Goal: Contribute content: Contribute content

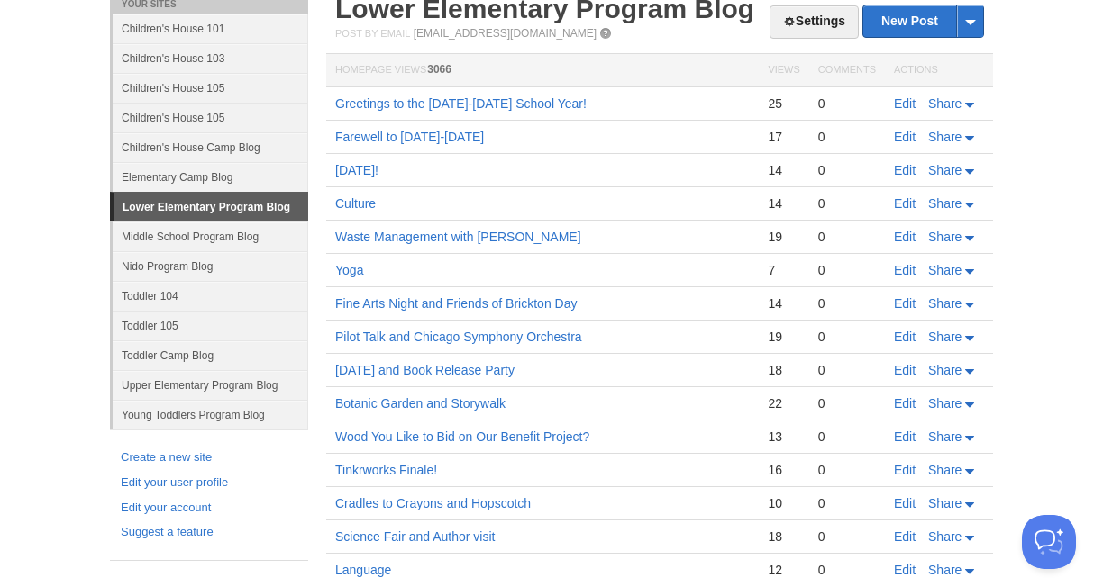
scroll to position [150, 0]
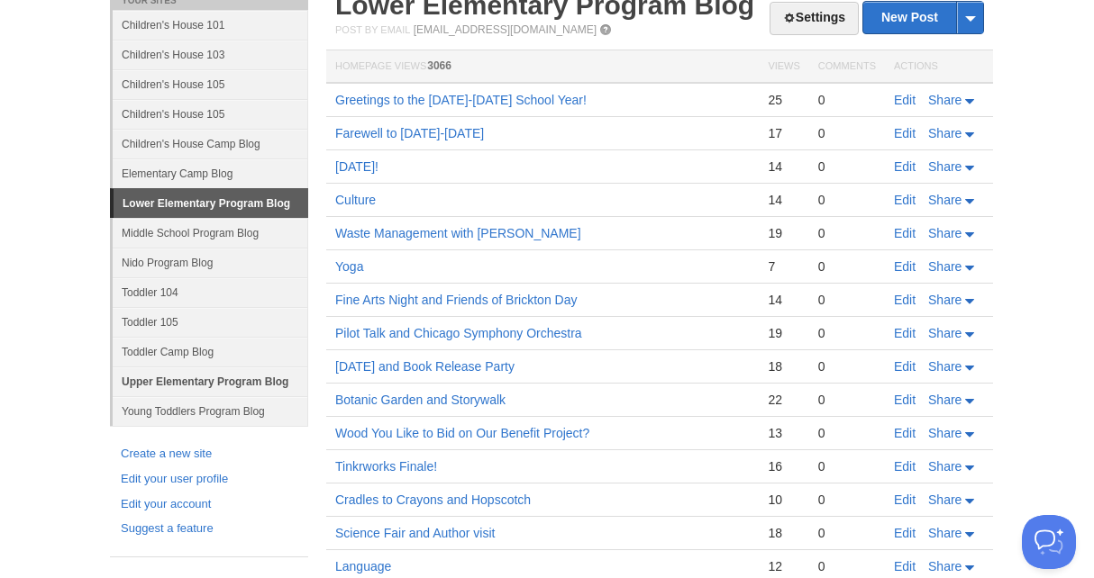
click at [212, 379] on link "Upper Elementary Program Blog" at bounding box center [211, 382] width 196 height 30
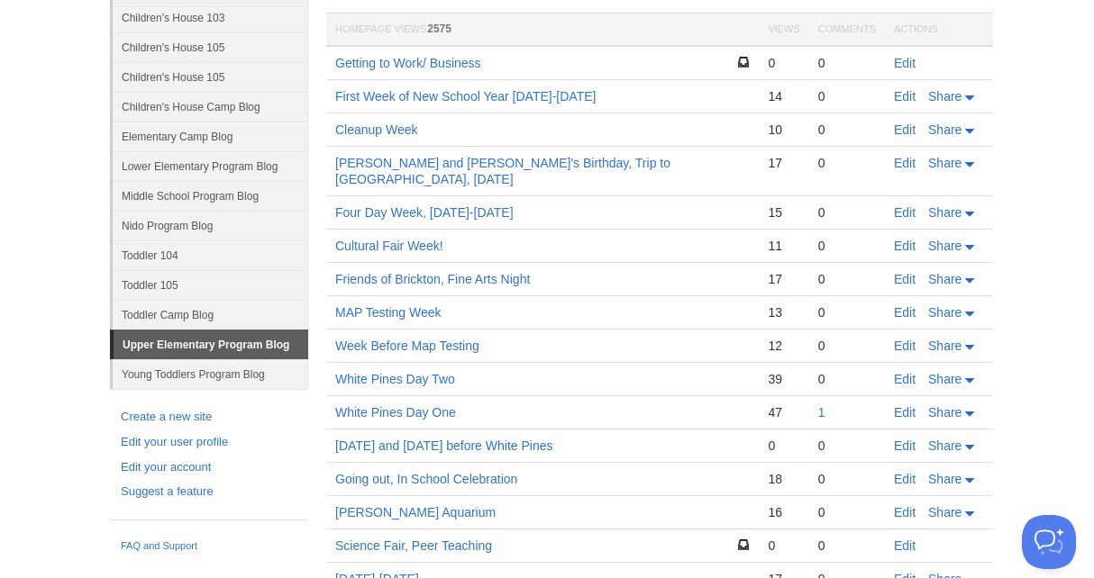
scroll to position [113, 0]
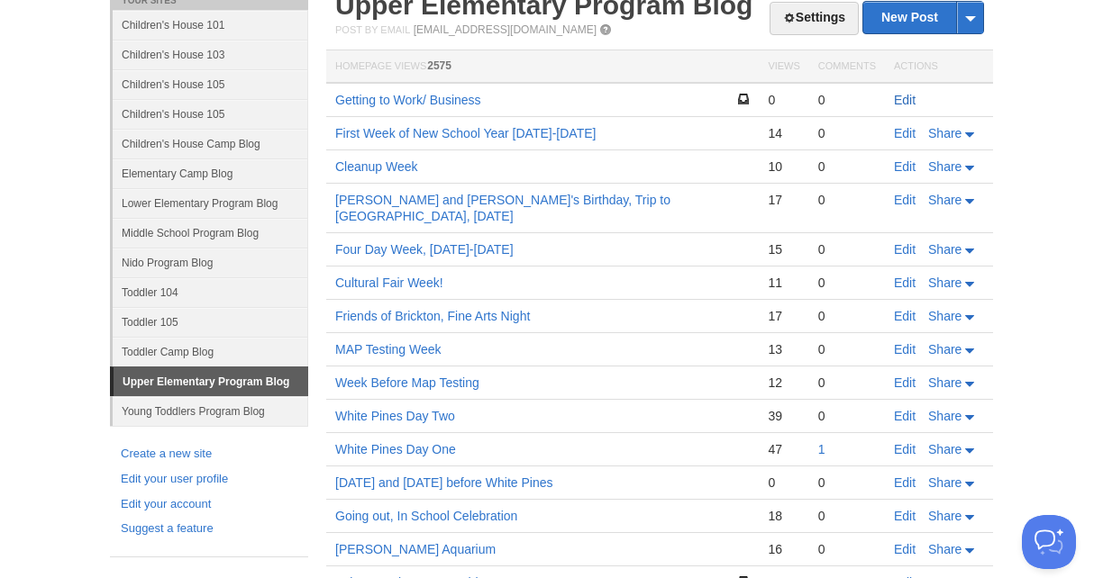
click at [905, 99] on link "Edit" at bounding box center [905, 100] width 22 height 14
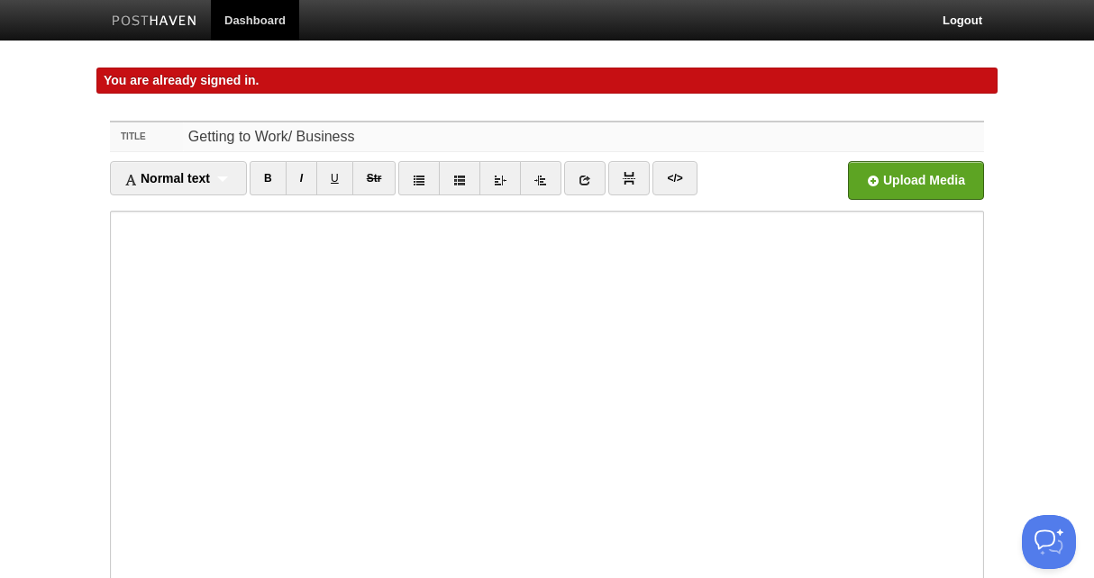
click at [294, 137] on input "Getting to Work/ Business" at bounding box center [583, 137] width 801 height 29
drag, startPoint x: 385, startPoint y: 140, endPoint x: 237, endPoint y: 140, distance: 147.8
click at [237, 140] on input "Getting to work and business" at bounding box center [583, 137] width 801 height 29
type input "Getting back to regular schedule"
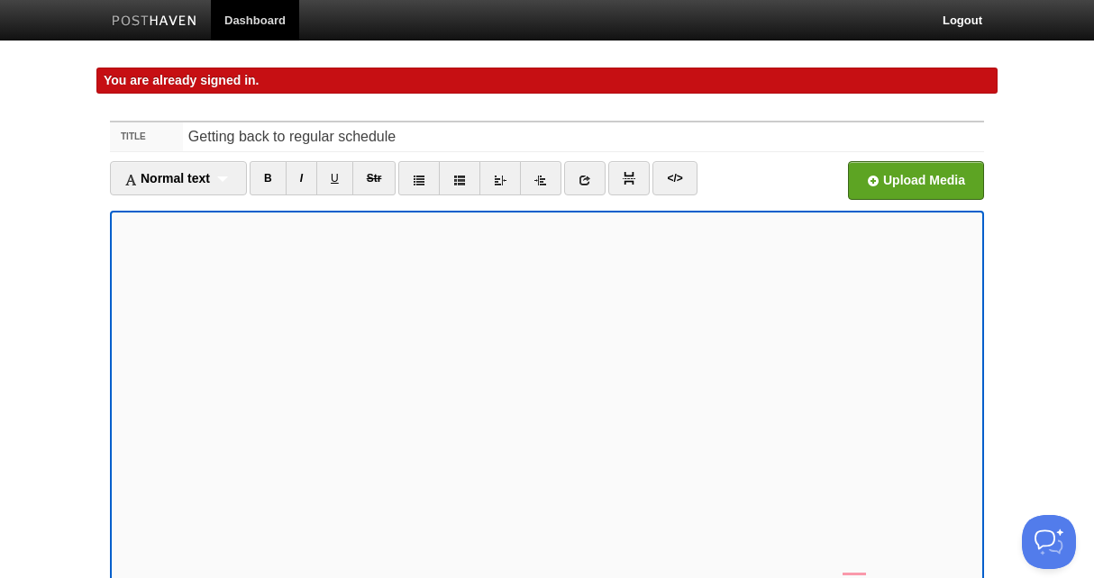
scroll to position [64, 0]
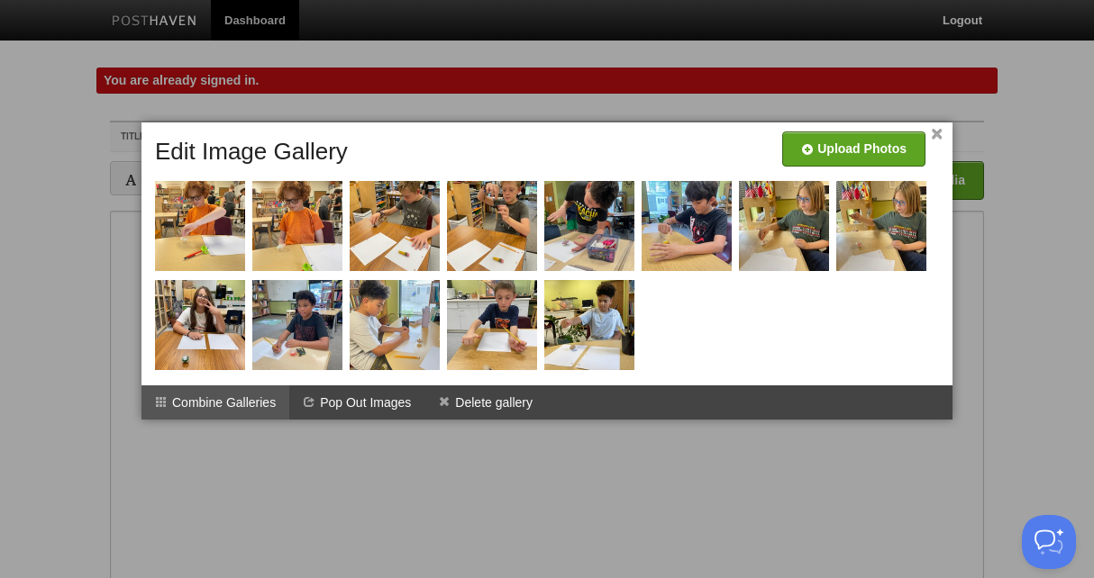
click at [226, 407] on li "Combine Galleries" at bounding box center [215, 403] width 148 height 34
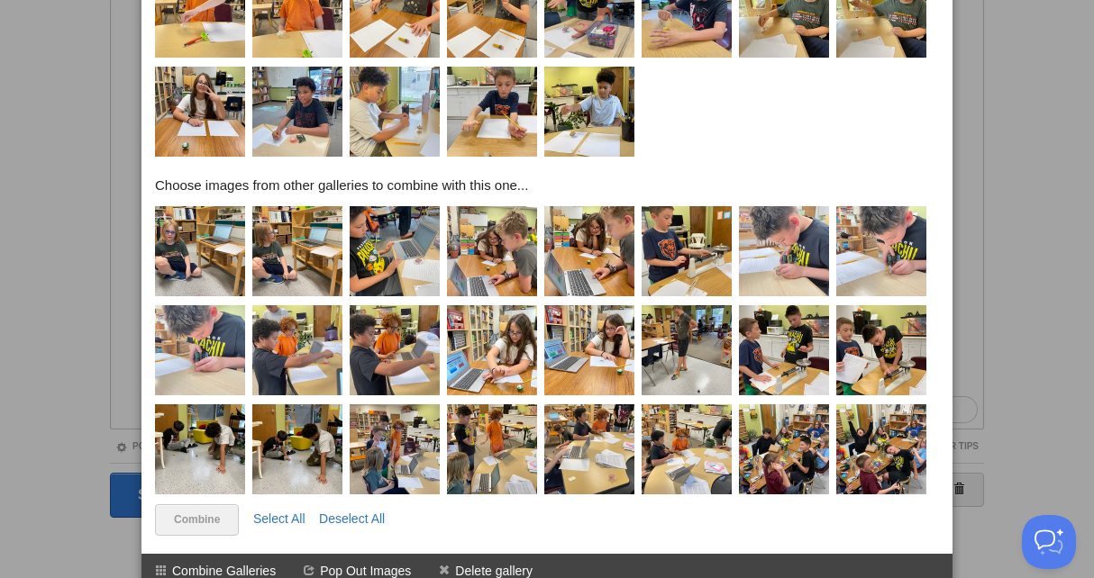
scroll to position [223, 0]
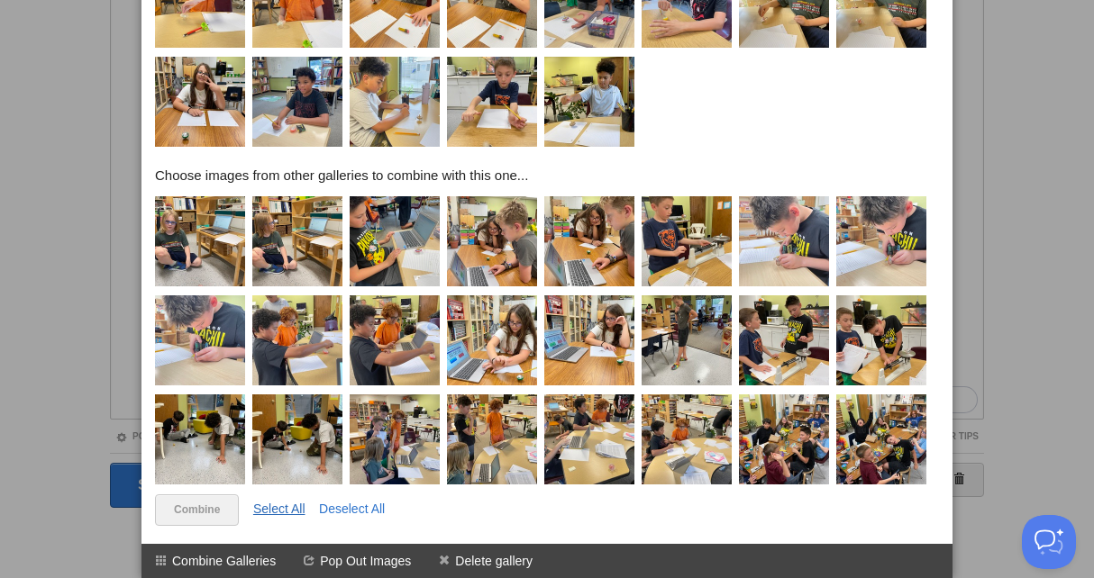
click at [283, 504] on link "Select All" at bounding box center [279, 509] width 52 height 14
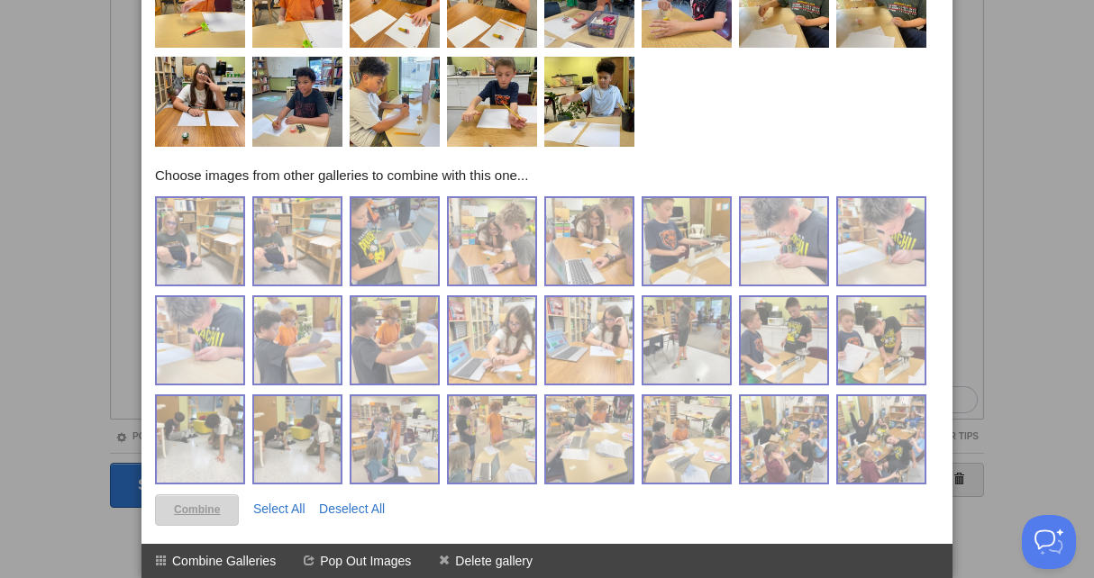
click at [214, 510] on link "Combine" at bounding box center [197, 511] width 84 height 32
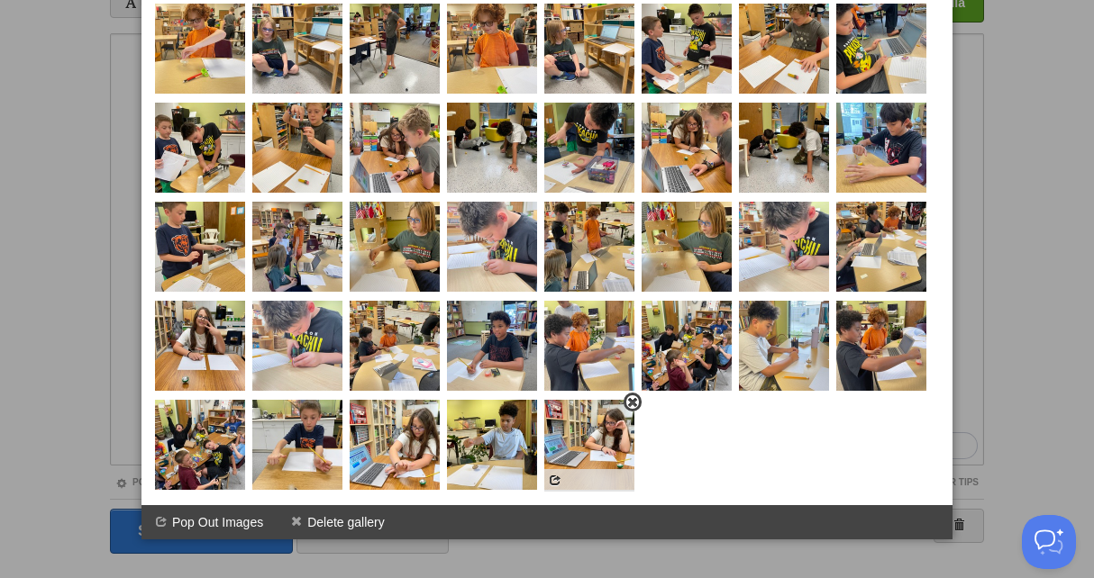
scroll to position [168, 0]
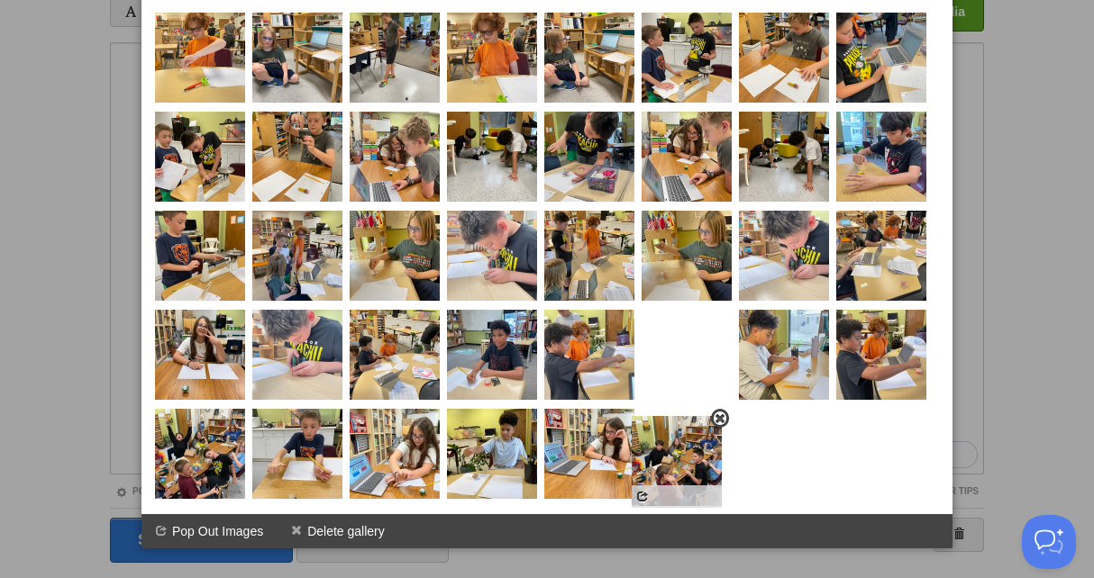
drag, startPoint x: 683, startPoint y: 361, endPoint x: 673, endPoint y: 468, distance: 106.8
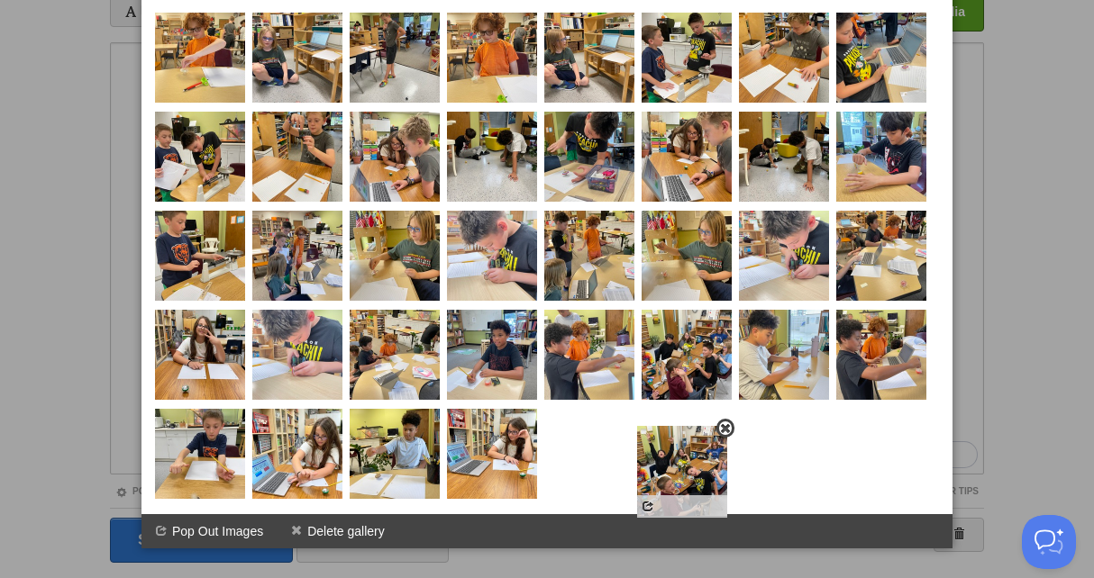
drag, startPoint x: 212, startPoint y: 438, endPoint x: 693, endPoint y: 452, distance: 481.4
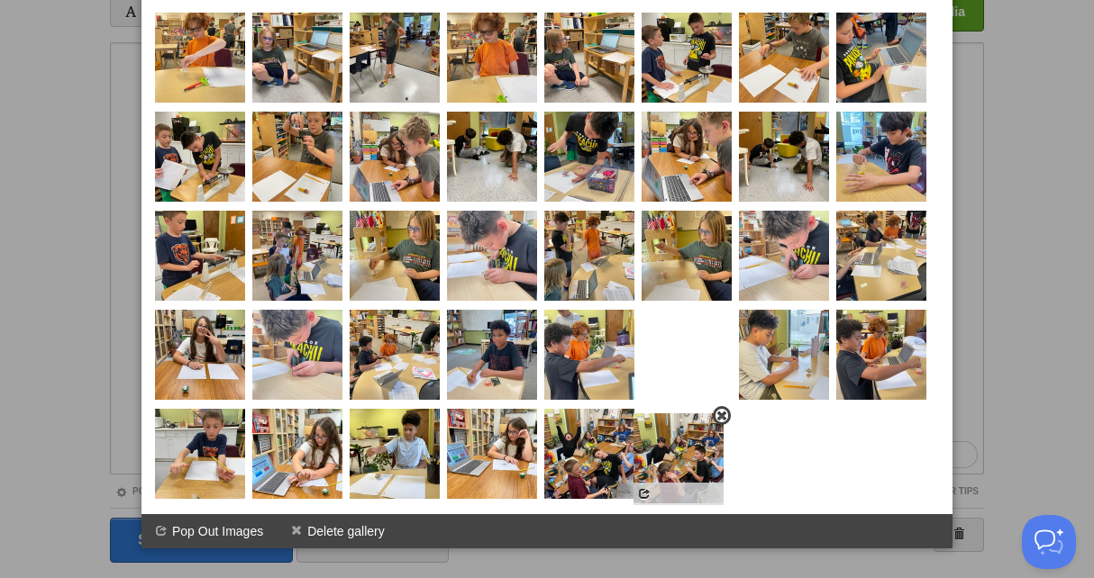
drag, startPoint x: 694, startPoint y: 365, endPoint x: 684, endPoint y: 471, distance: 106.8
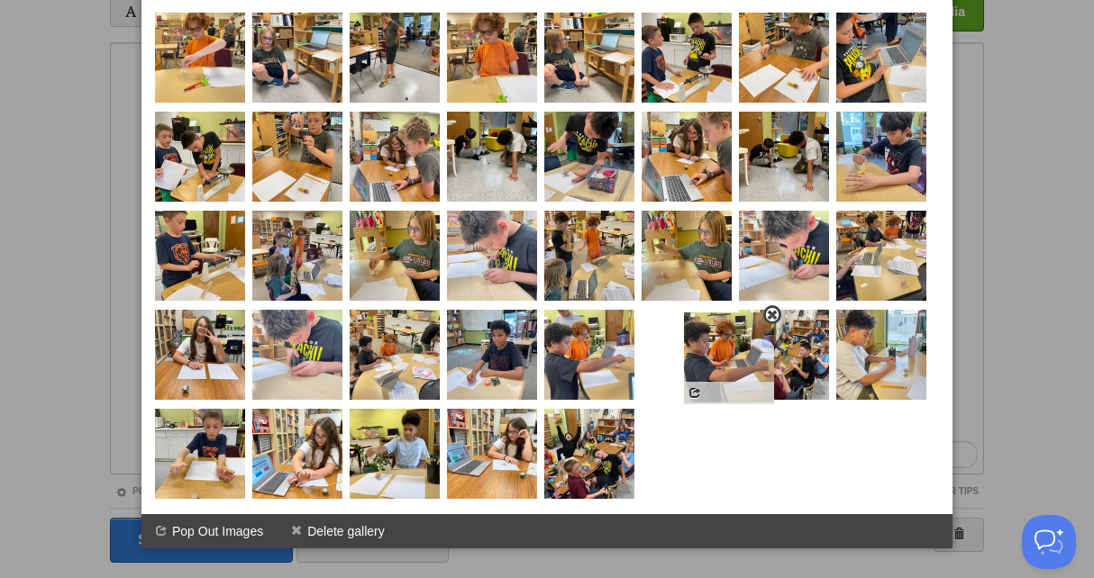
drag, startPoint x: 861, startPoint y: 369, endPoint x: 698, endPoint y: 371, distance: 163.1
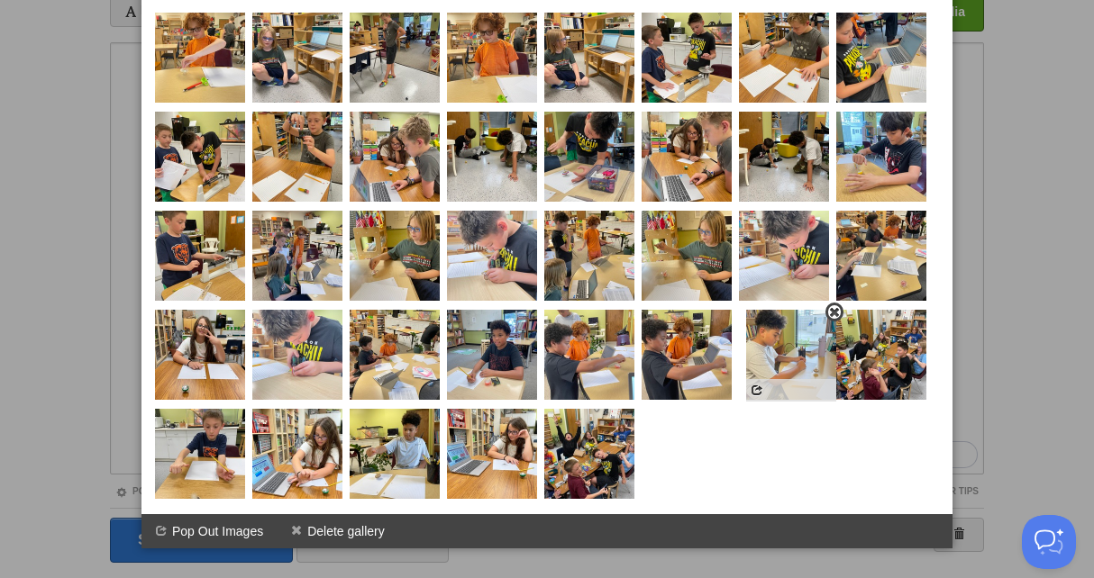
drag, startPoint x: 891, startPoint y: 349, endPoint x: 801, endPoint y: 349, distance: 90.1
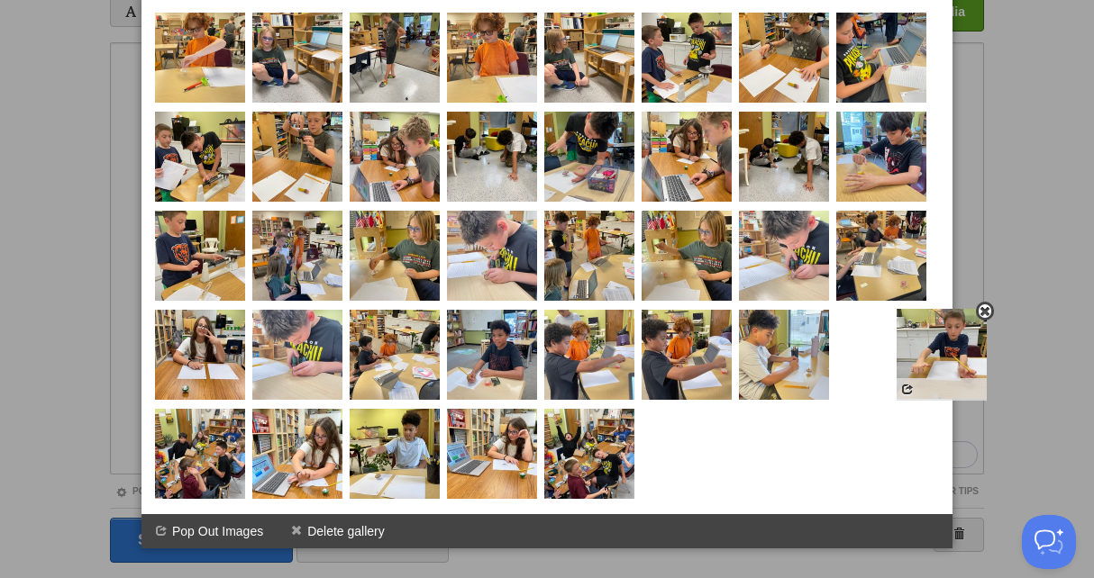
drag, startPoint x: 204, startPoint y: 460, endPoint x: 903, endPoint y: 356, distance: 707.0
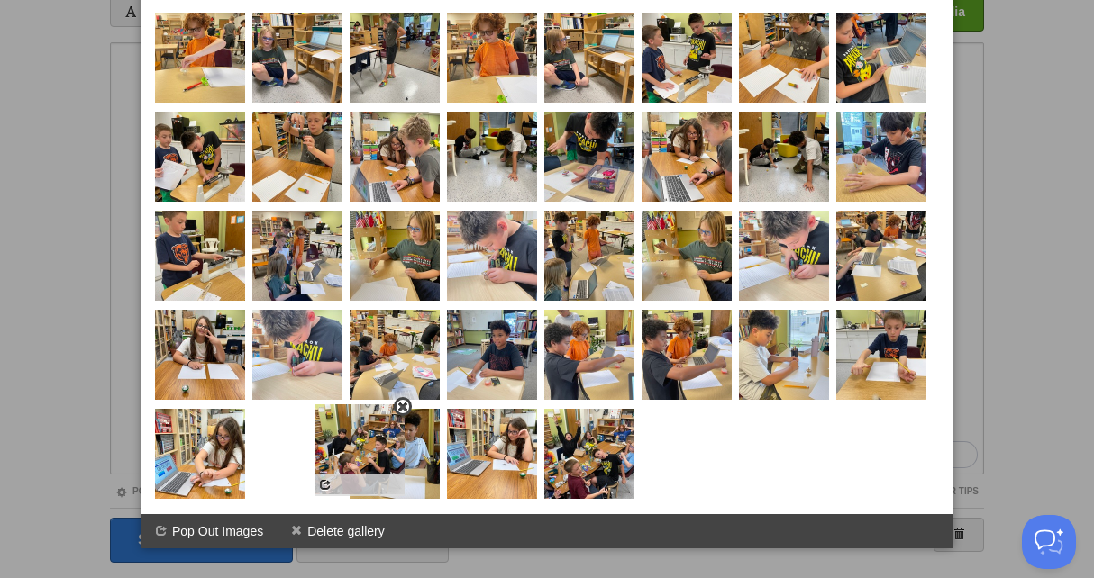
drag, startPoint x: 186, startPoint y: 475, endPoint x: 350, endPoint y: 469, distance: 164.1
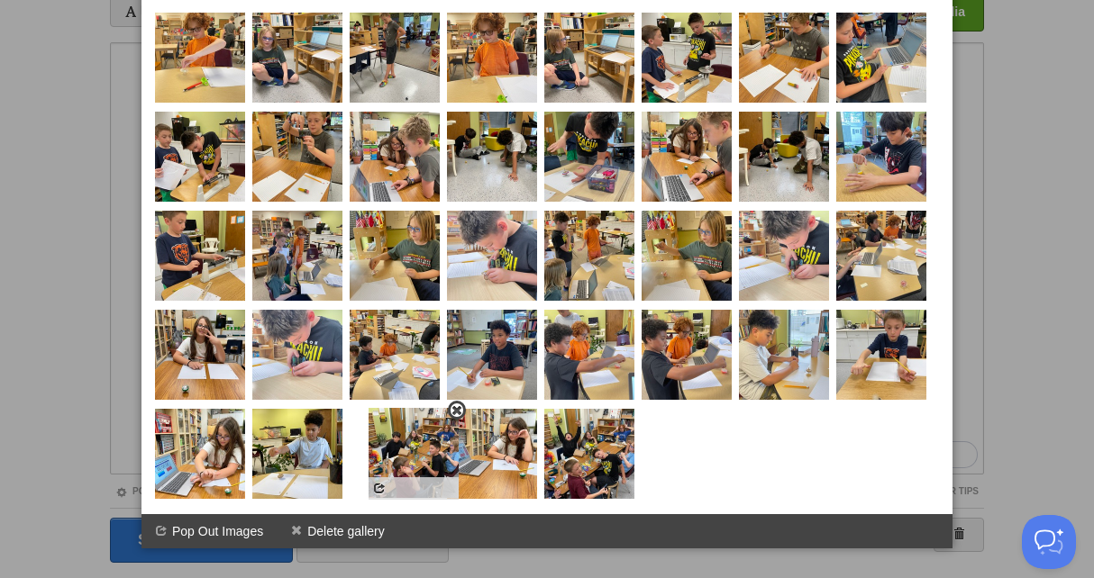
drag, startPoint x: 308, startPoint y: 466, endPoint x: 457, endPoint y: 467, distance: 148.7
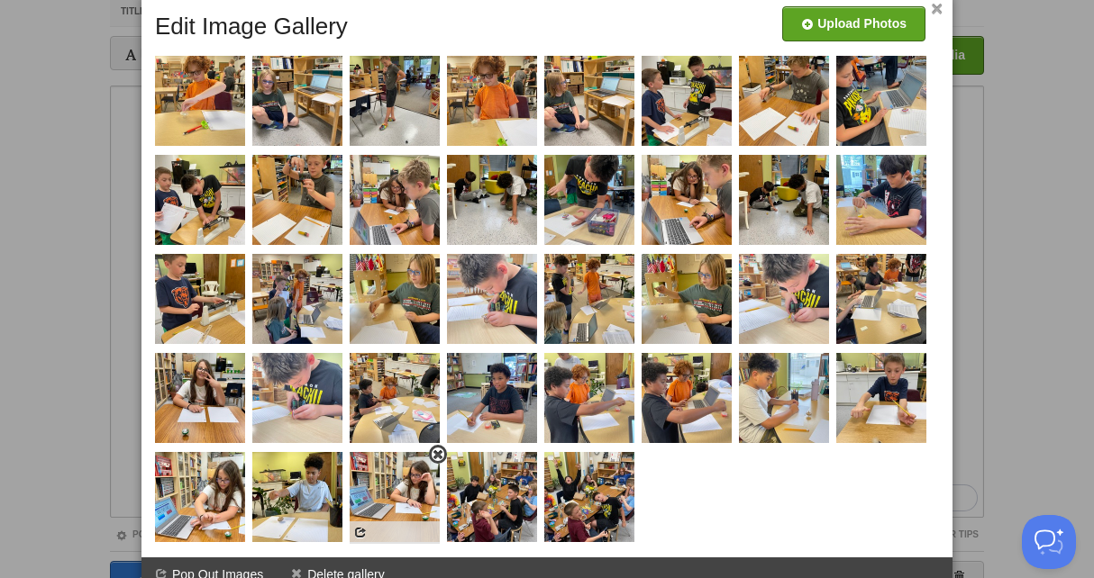
scroll to position [100, 0]
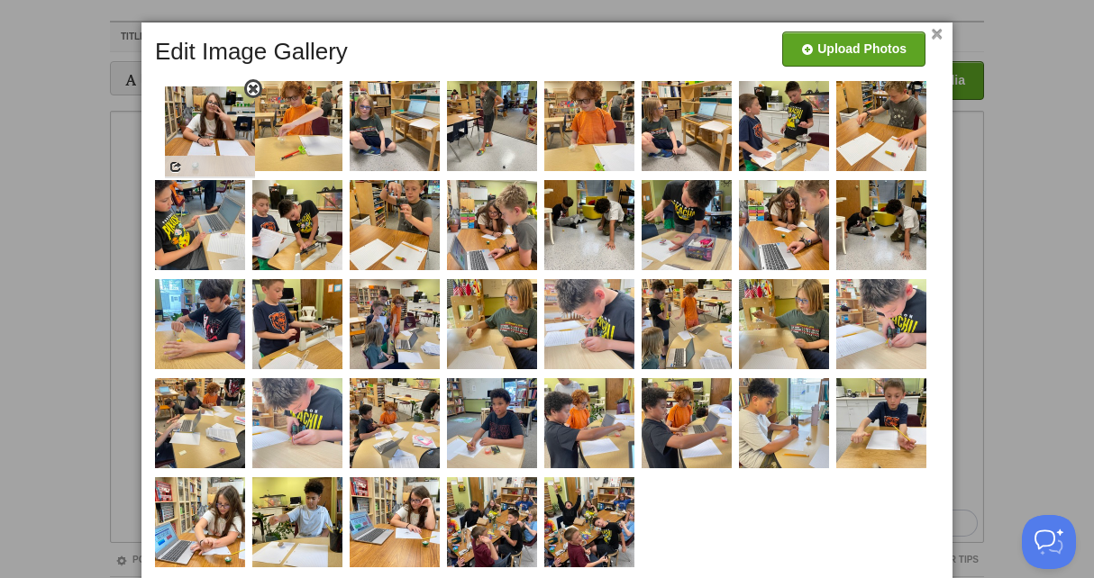
drag, startPoint x: 199, startPoint y: 431, endPoint x: 210, endPoint y: 139, distance: 292.1
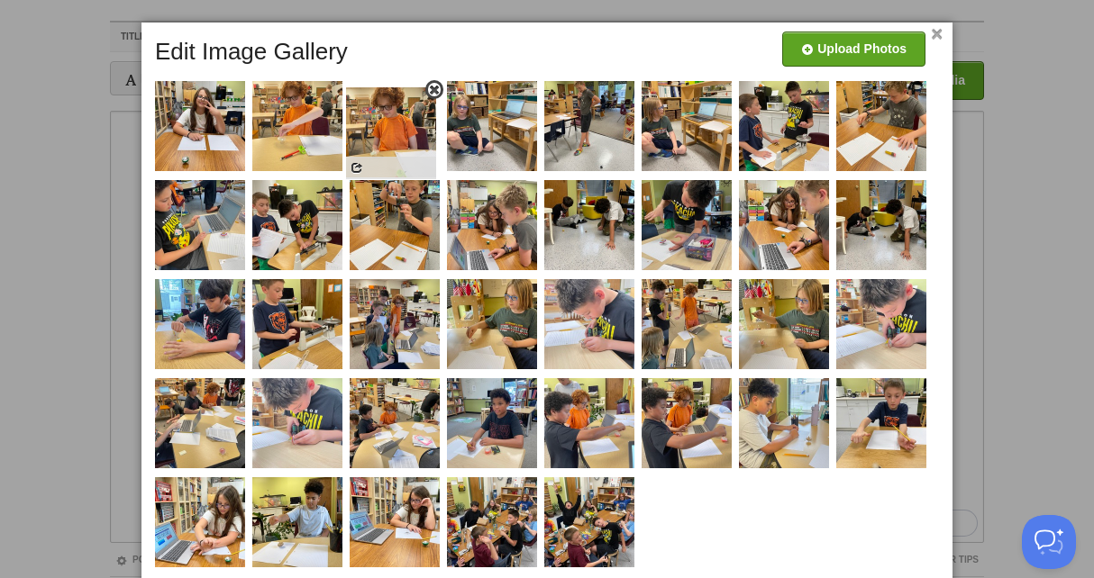
drag, startPoint x: 617, startPoint y: 120, endPoint x: 405, endPoint y: 125, distance: 212.7
click at [936, 32] on link "×" at bounding box center [937, 35] width 12 height 10
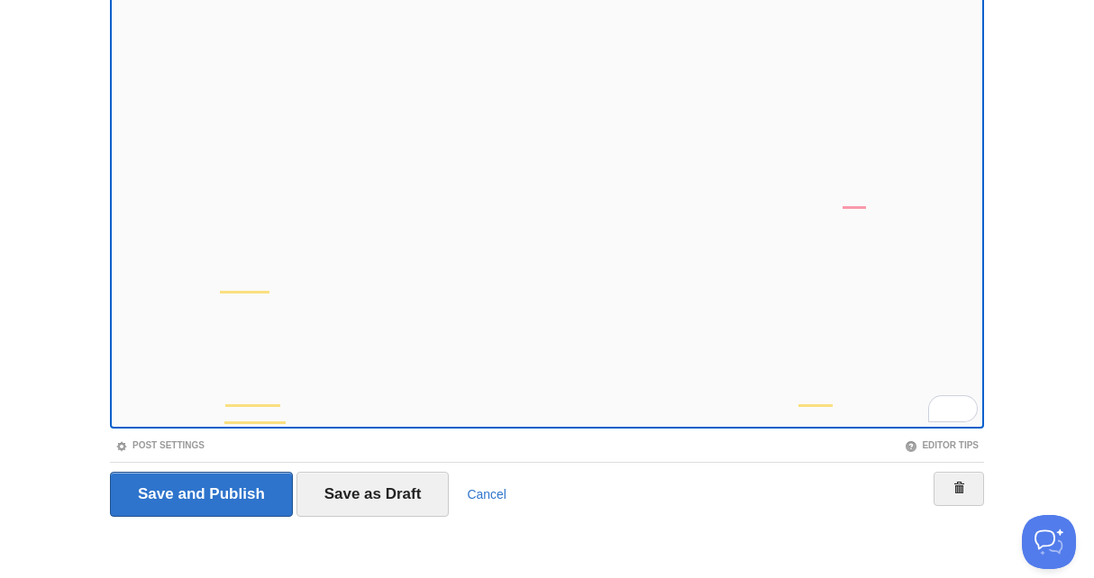
scroll to position [220, 0]
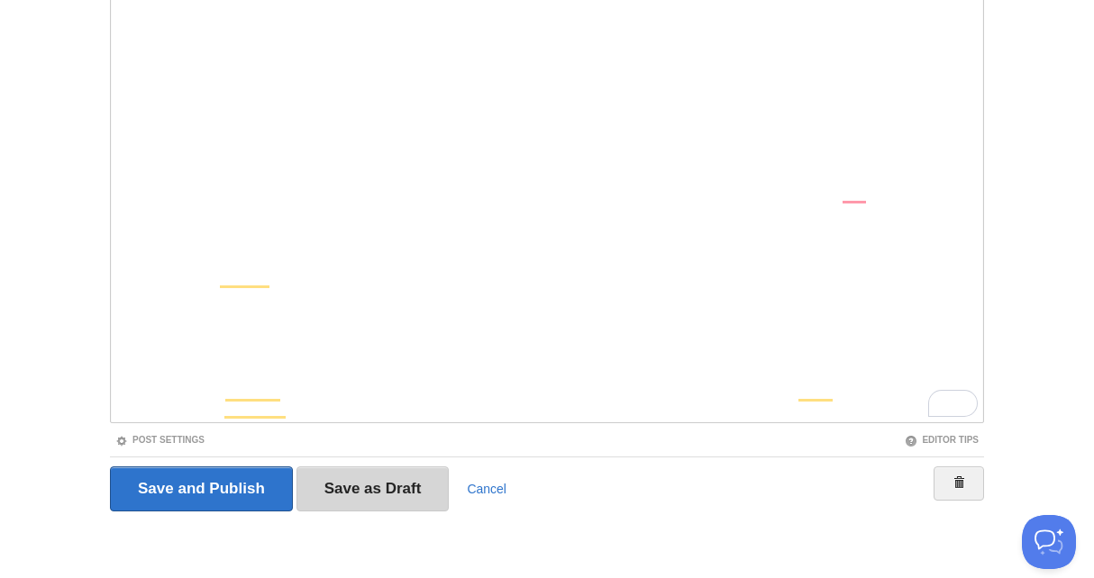
click at [377, 483] on input "Save as Draft" at bounding box center [372, 489] width 153 height 45
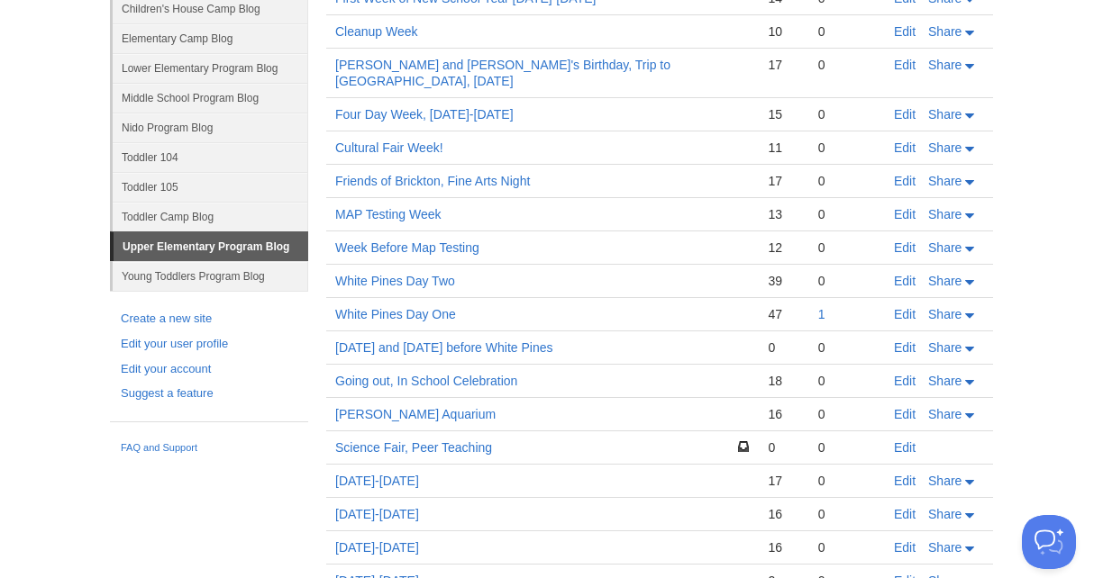
scroll to position [244, 0]
